Goal: Check status: Check status

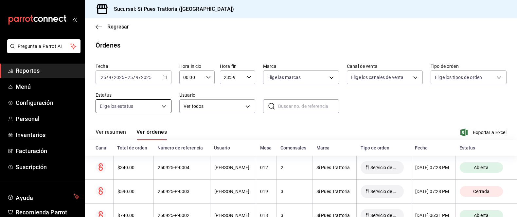
scroll to position [47, 0]
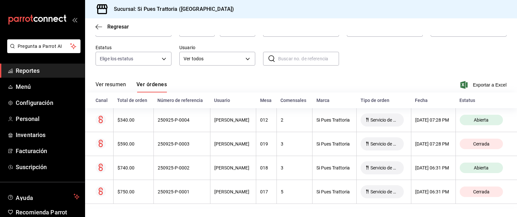
click at [115, 87] on button "Ver resumen" at bounding box center [111, 86] width 30 height 11
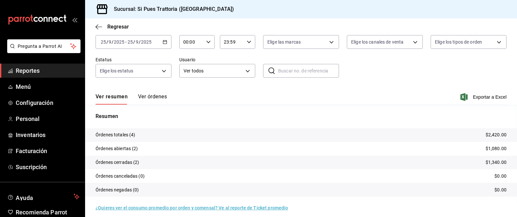
scroll to position [40, 0]
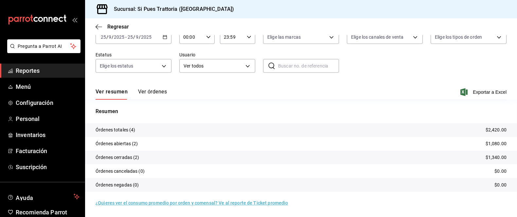
click at [154, 95] on button "Ver órdenes" at bounding box center [152, 93] width 29 height 11
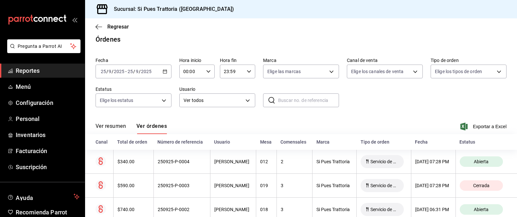
scroll to position [40, 0]
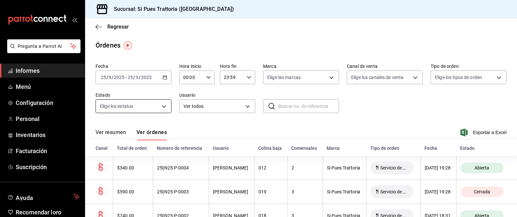
scroll to position [48, 0]
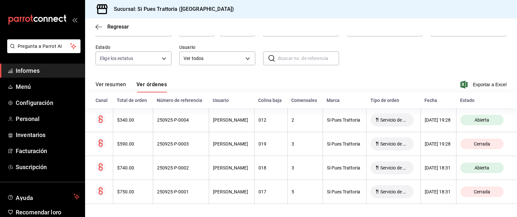
click at [118, 85] on font "Ver resumen" at bounding box center [111, 84] width 30 height 6
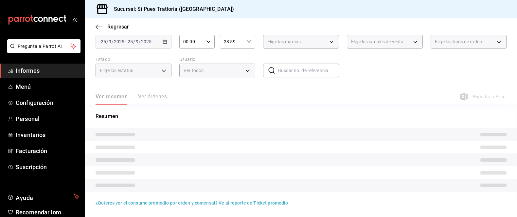
scroll to position [41, 0]
